Goal: Connect with others: Connect with others

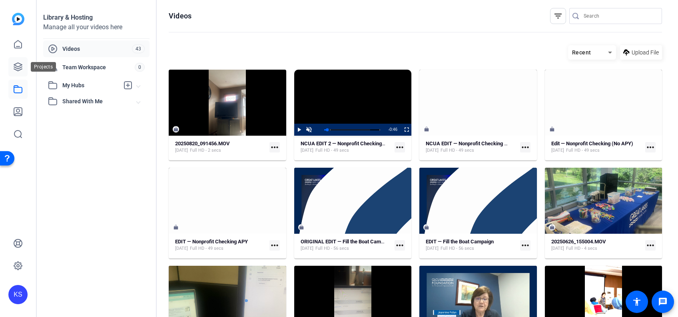
click at [16, 64] on icon at bounding box center [18, 67] width 8 height 8
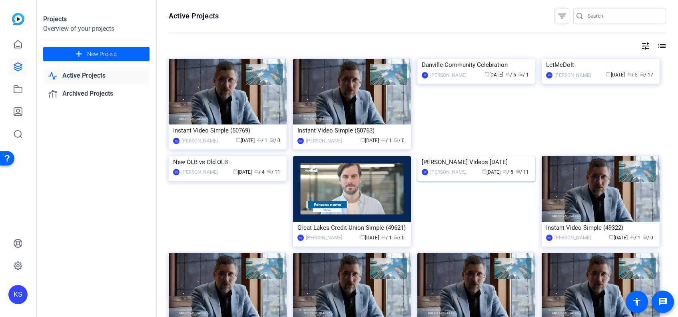
click at [499, 156] on img at bounding box center [476, 156] width 118 height 0
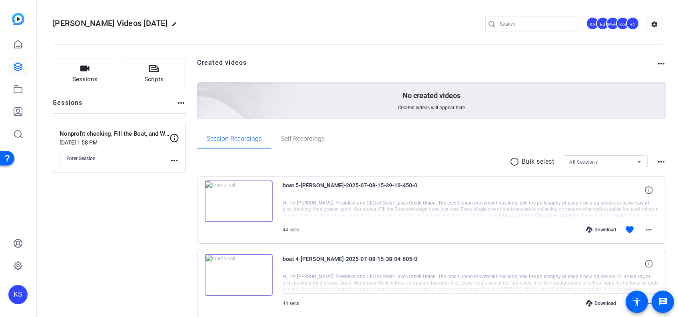
click at [629, 21] on div "+1" at bounding box center [632, 23] width 13 height 13
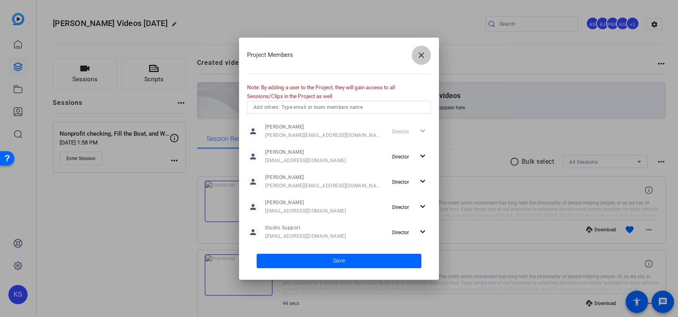
click at [423, 54] on mat-icon "close" at bounding box center [422, 55] width 10 height 10
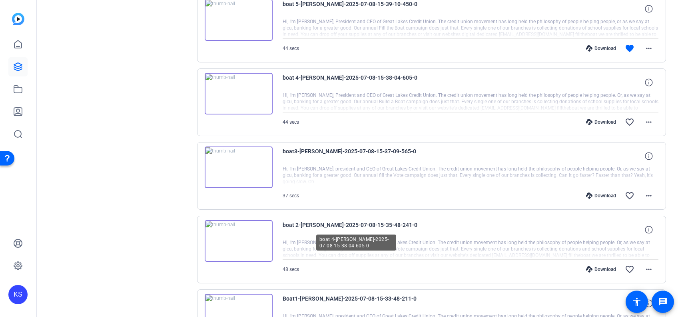
scroll to position [182, 0]
